Goal: Check status

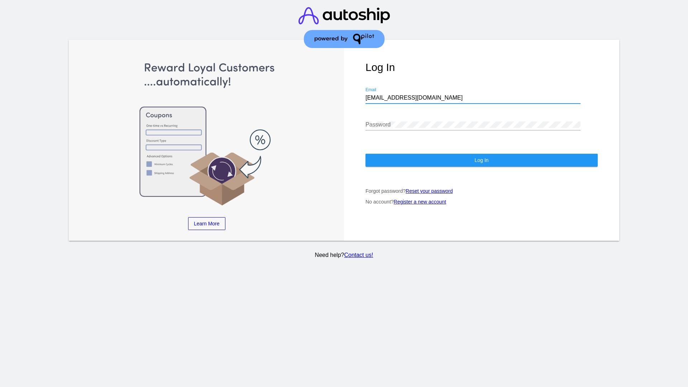
type input "[EMAIL_ADDRESS][DOMAIN_NAME]"
click at [481, 160] on span "Log In" at bounding box center [481, 160] width 14 height 6
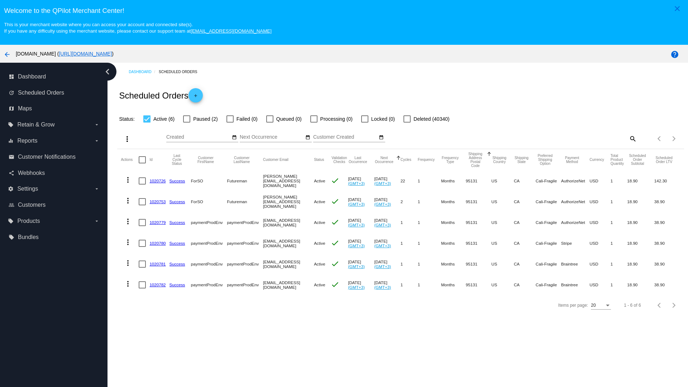
click at [242, 119] on span "Failed (0)" at bounding box center [247, 119] width 21 height 9
click at [230, 123] on input "Failed (0)" at bounding box center [230, 123] width 0 height 0
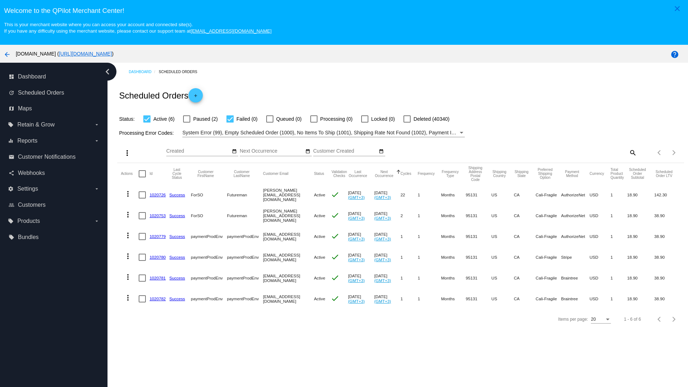
click at [242, 119] on span "Failed (0)" at bounding box center [247, 119] width 21 height 9
click at [230, 123] on input "Failed (0)" at bounding box center [230, 123] width 0 height 0
checkbox input "false"
